Goal: Check status: Check status

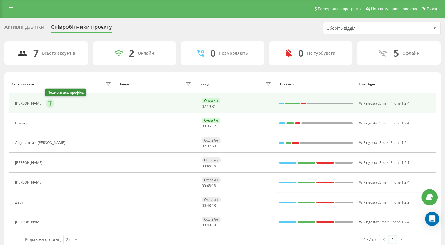
click at [50, 103] on icon at bounding box center [50, 103] width 1 height 3
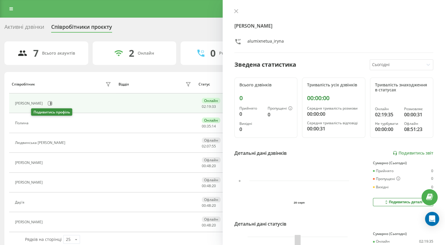
click at [36, 126] on button at bounding box center [34, 124] width 7 height 8
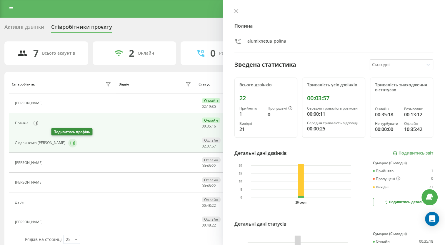
click at [70, 145] on icon at bounding box center [72, 143] width 5 height 5
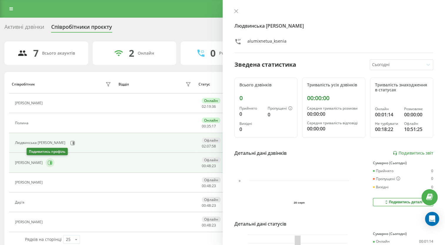
click at [48, 163] on icon at bounding box center [50, 163] width 5 height 5
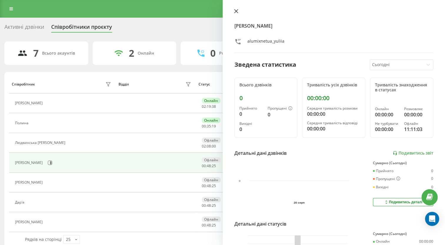
click at [234, 11] on button at bounding box center [236, 12] width 8 height 6
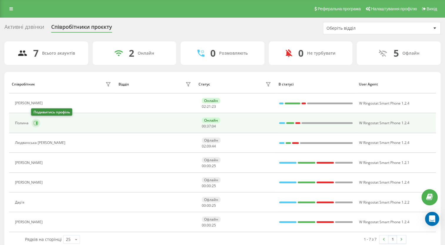
click at [34, 124] on icon at bounding box center [36, 123] width 5 height 5
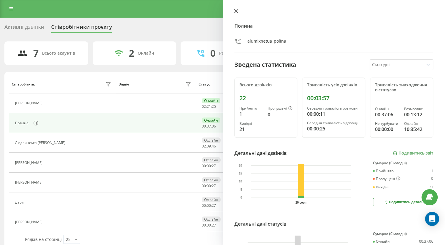
click at [236, 10] on icon at bounding box center [236, 11] width 4 height 4
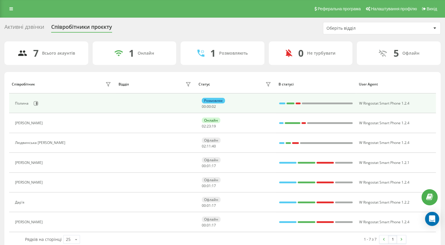
click at [31, 107] on div "Полина" at bounding box center [64, 104] width 98 height 10
click at [34, 104] on icon at bounding box center [36, 103] width 5 height 5
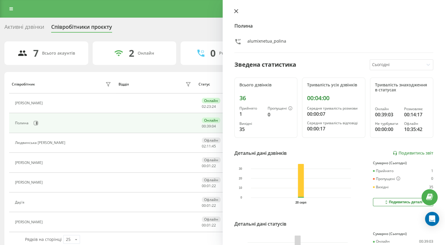
click at [235, 11] on icon at bounding box center [236, 11] width 4 height 4
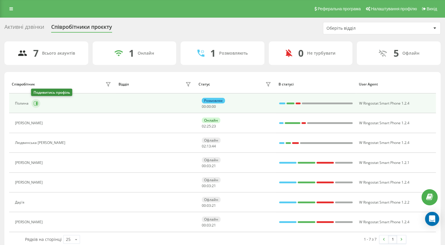
click at [36, 105] on icon at bounding box center [36, 103] width 4 height 4
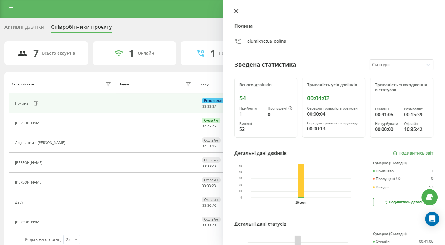
click at [237, 11] on icon at bounding box center [236, 11] width 4 height 4
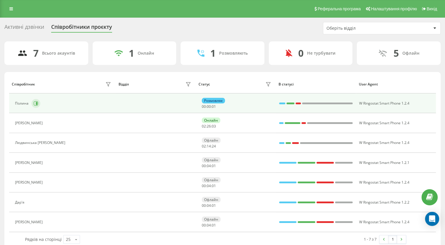
click at [39, 104] on button at bounding box center [35, 103] width 9 height 9
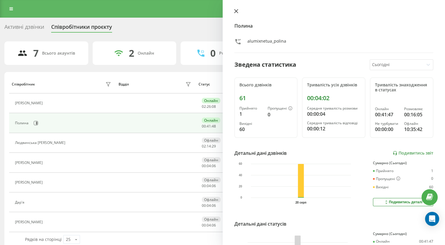
click at [238, 11] on icon at bounding box center [236, 11] width 4 height 4
